Goal: Information Seeking & Learning: Learn about a topic

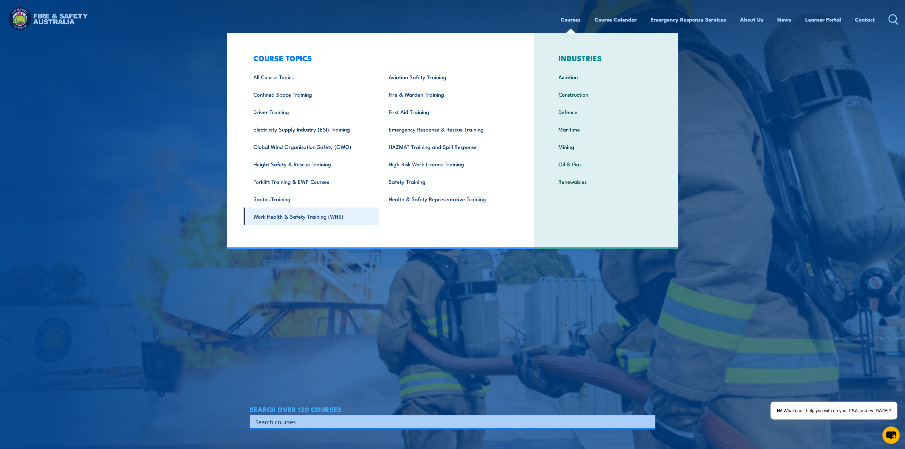
click at [308, 217] on link "Work Health & Safety Training (WHS)" at bounding box center [310, 215] width 135 height 17
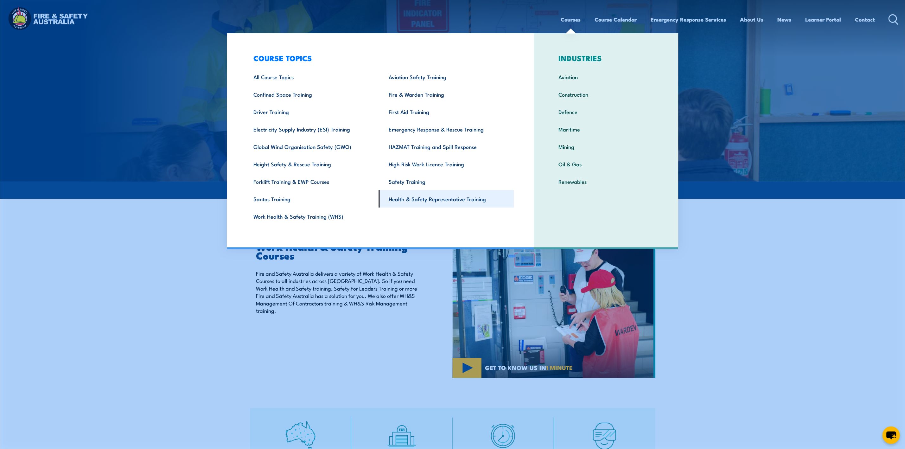
click at [458, 194] on link "Health & Safety Representative Training" at bounding box center [446, 198] width 135 height 17
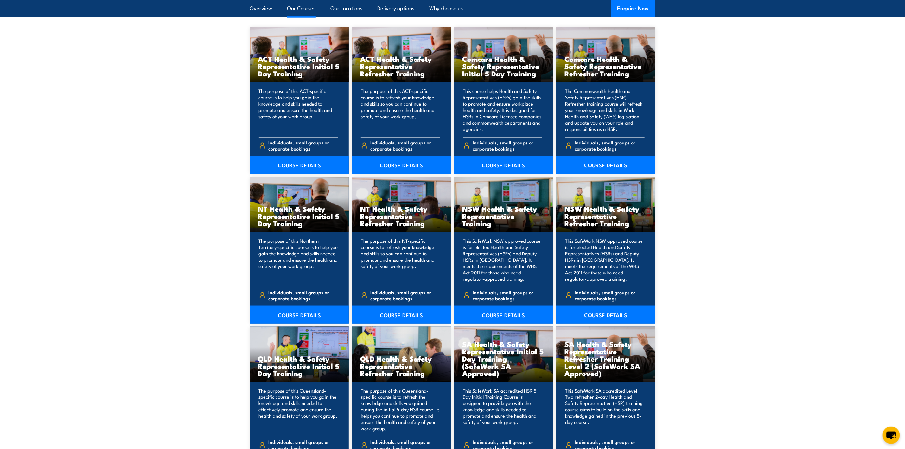
scroll to position [522, 0]
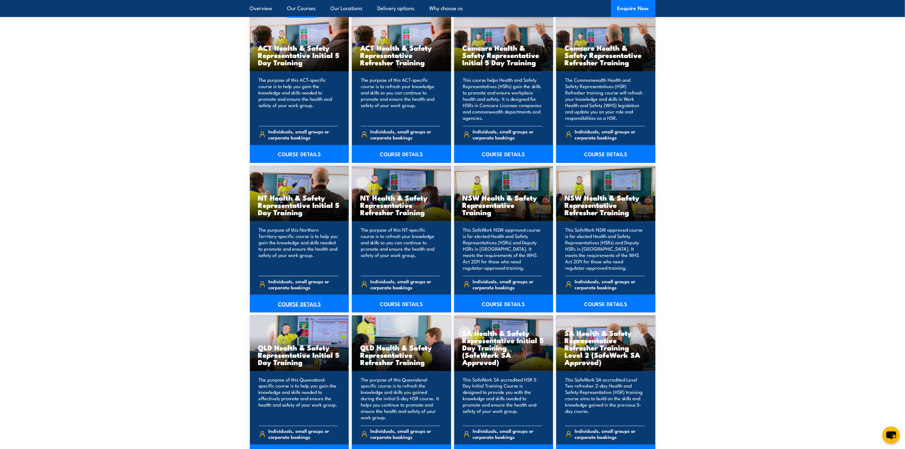
click at [286, 302] on link "COURSE DETAILS" at bounding box center [299, 303] width 99 height 18
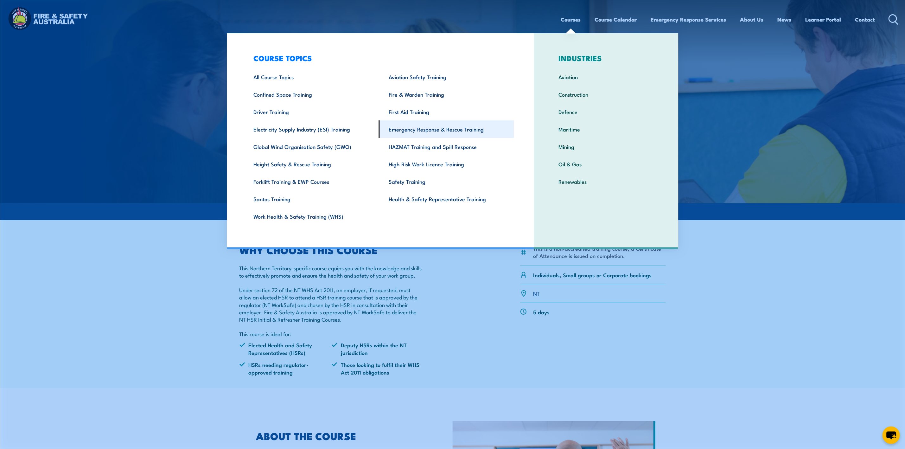
click at [421, 131] on link "Emergency Response & Rescue Training" at bounding box center [446, 128] width 135 height 17
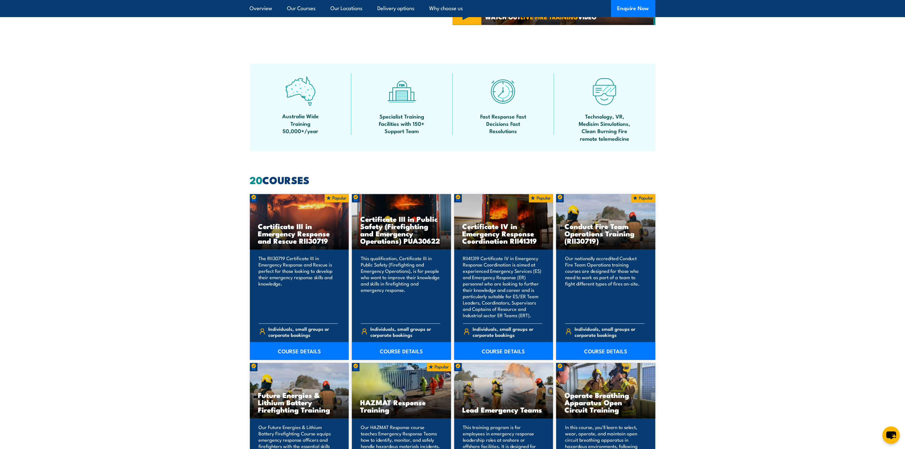
scroll to position [332, 0]
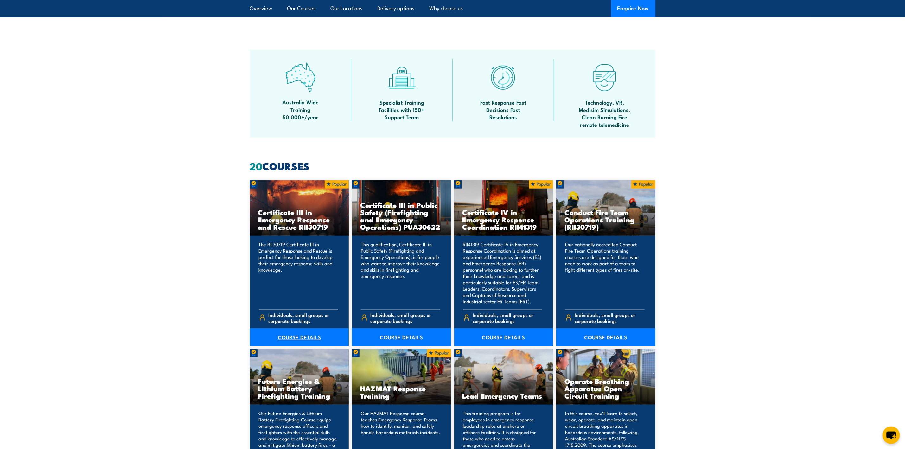
click at [293, 334] on link "COURSE DETAILS" at bounding box center [299, 337] width 99 height 18
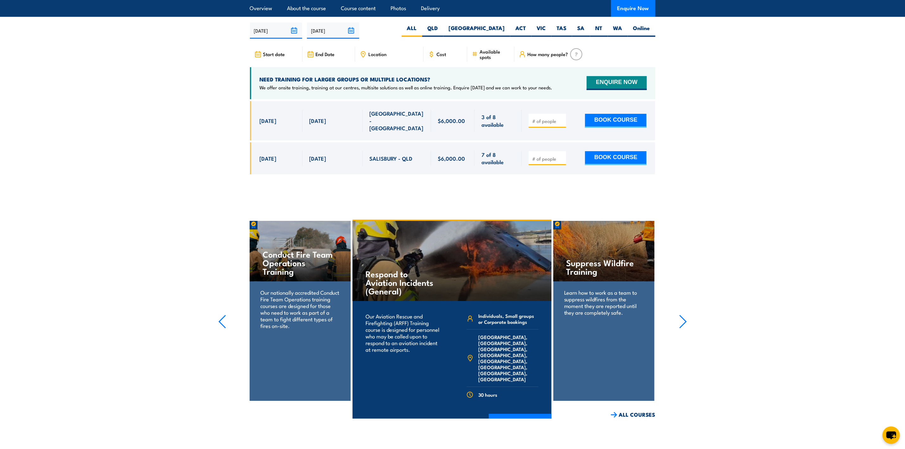
scroll to position [1520, 0]
